Goal: Transaction & Acquisition: Book appointment/travel/reservation

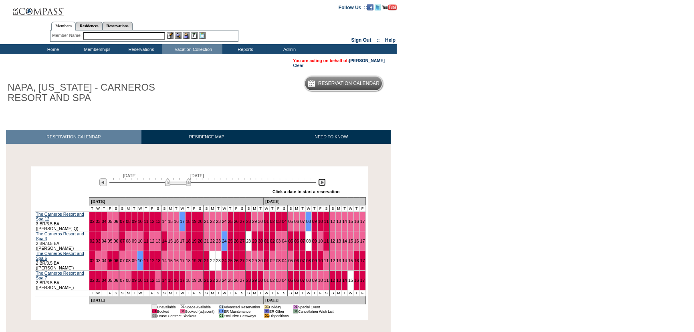
click at [321, 186] on img at bounding box center [322, 182] width 8 height 8
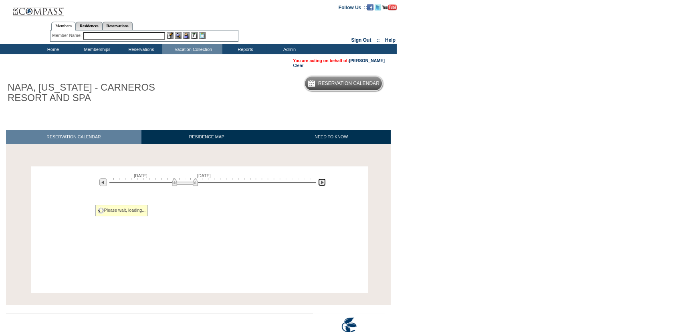
click at [321, 186] on img at bounding box center [322, 182] width 8 height 8
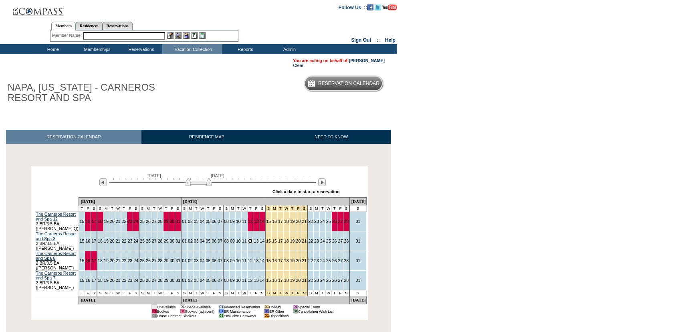
click at [248, 238] on link "12" at bounding box center [250, 240] width 5 height 5
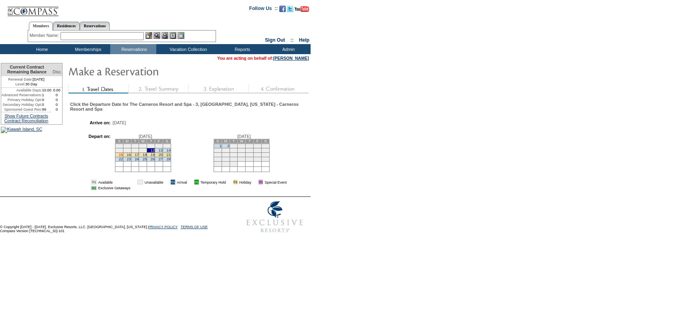
click at [123, 156] on link "15" at bounding box center [121, 155] width 4 height 4
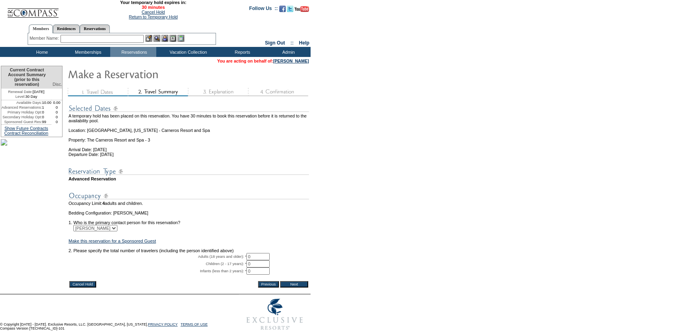
drag, startPoint x: 258, startPoint y: 265, endPoint x: 242, endPoint y: 264, distance: 15.7
click at [242, 260] on tr "Adults (18 years and older): * 0 * *" at bounding box center [188, 256] width 240 height 7
type input "2"
click at [291, 287] on input "Next" at bounding box center [294, 284] width 28 height 6
